Goal: Information Seeking & Learning: Learn about a topic

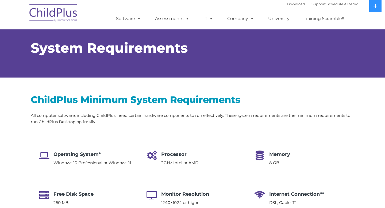
select select "MEDIUM"
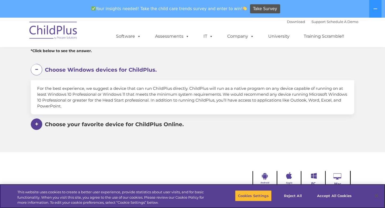
scroll to position [320, 0]
click at [156, 124] on span "Choose your favorite device for ChildPlus Online." at bounding box center [114, 124] width 139 height 6
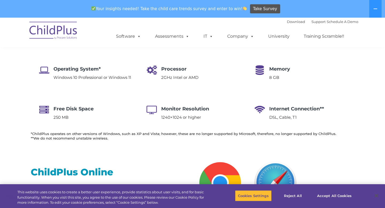
scroll to position [78, 0]
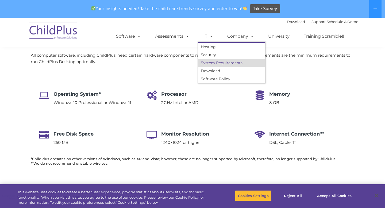
click at [214, 59] on link "System Requirements" at bounding box center [231, 63] width 67 height 8
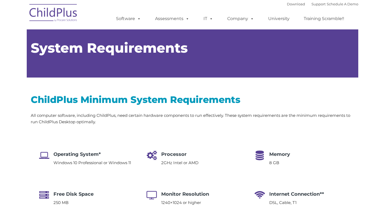
type input ""
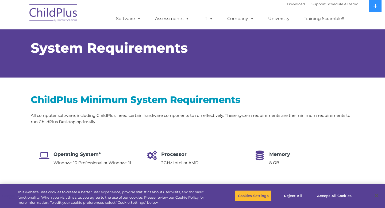
select select "MEDIUM"
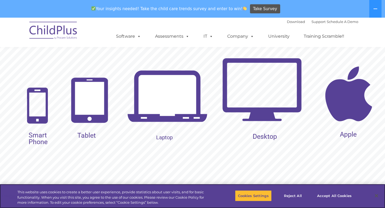
scroll to position [581, 0]
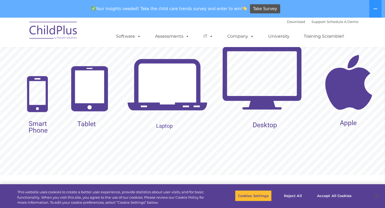
click at [351, 96] on img at bounding box center [348, 82] width 80 height 80
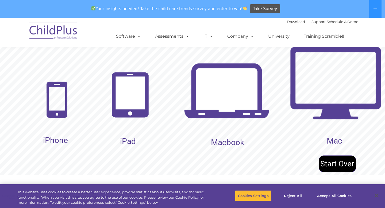
click at [124, 109] on img at bounding box center [129, 94] width 43 height 51
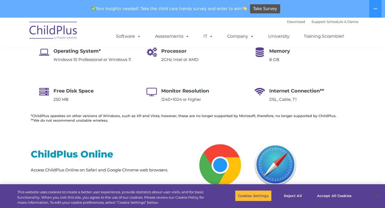
scroll to position [0, 0]
